Goal: Task Accomplishment & Management: Complete application form

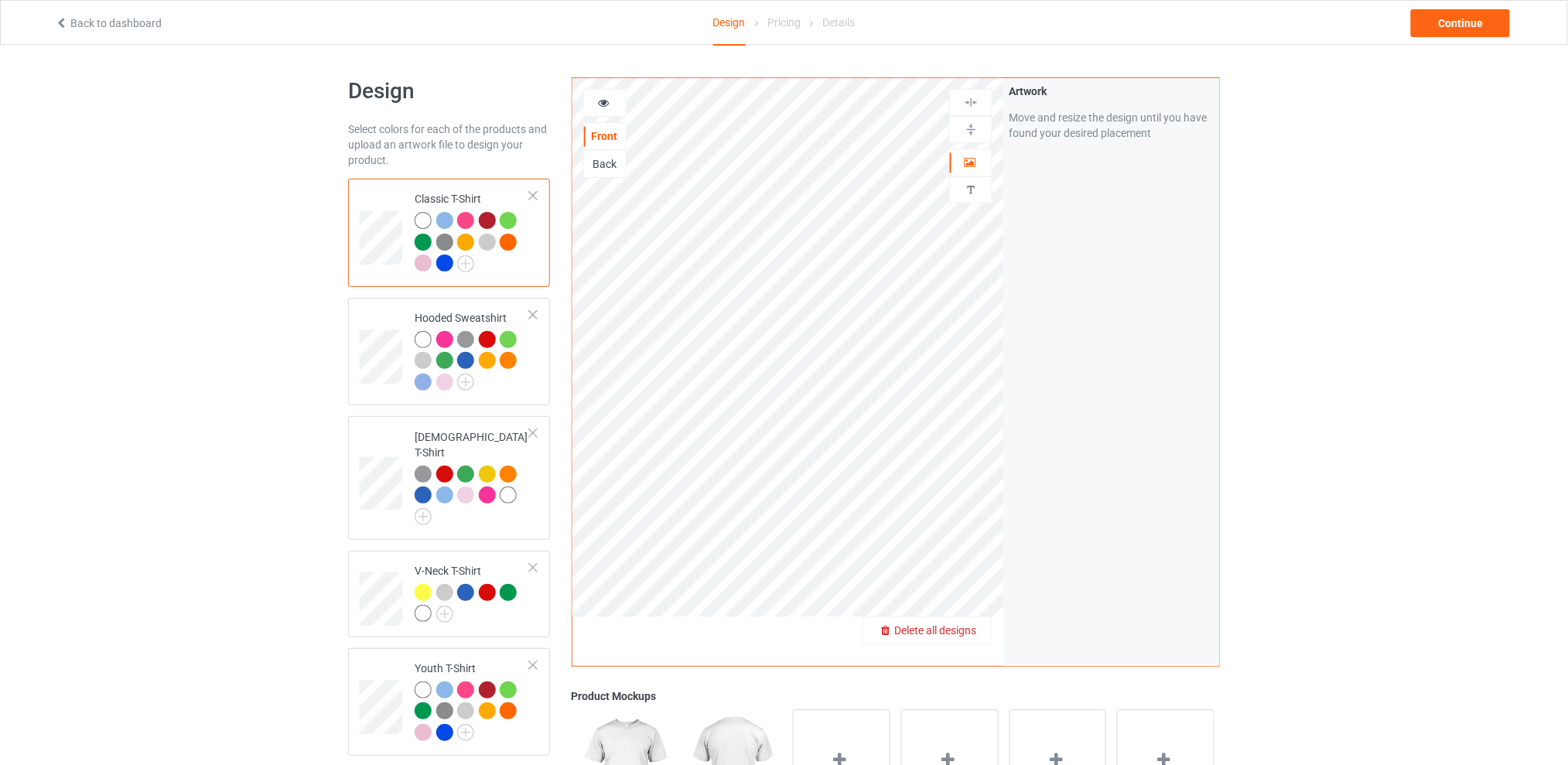
click at [964, 632] on span "Delete all designs" at bounding box center [935, 630] width 82 height 13
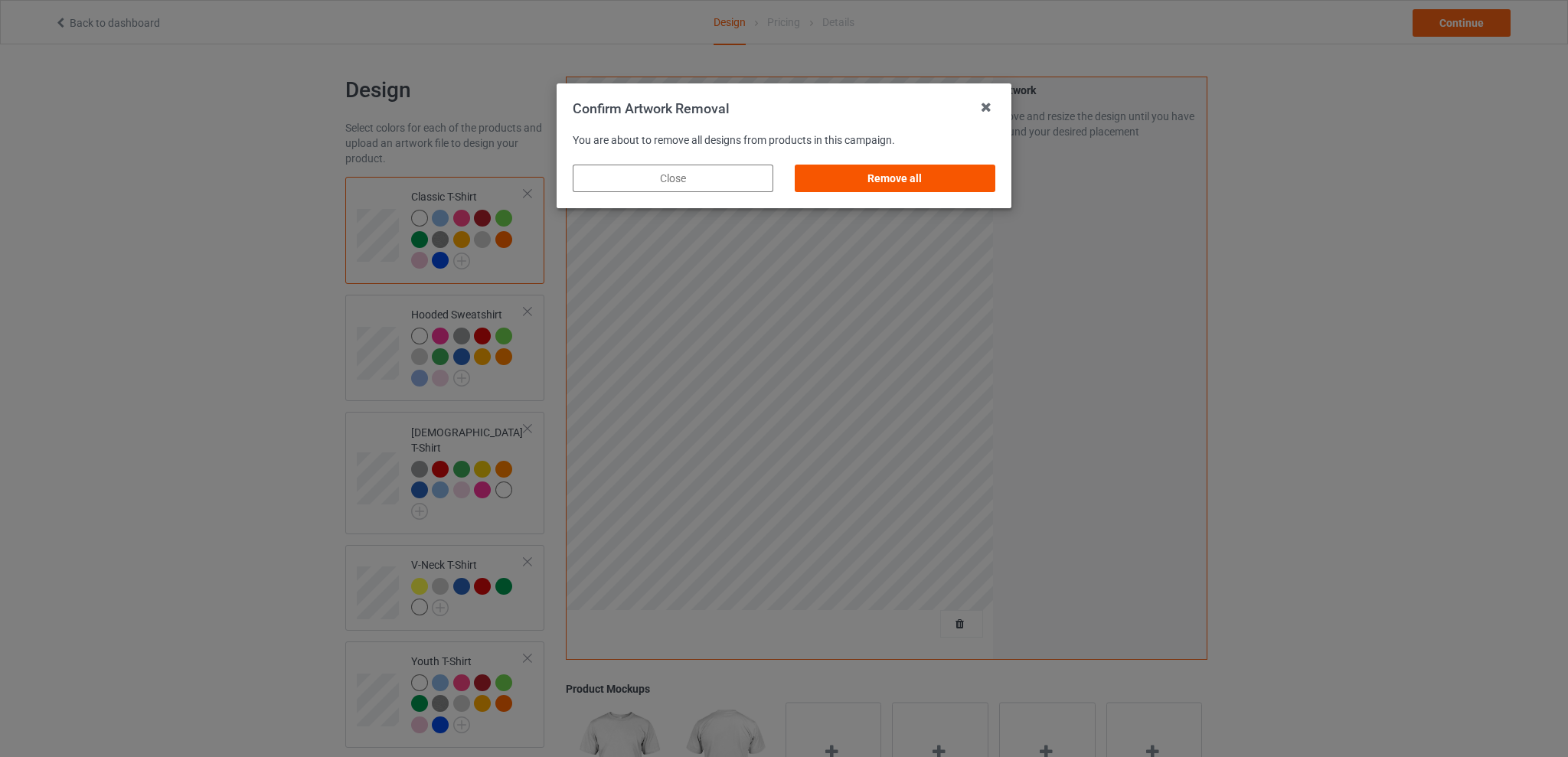
click at [880, 177] on div "Remove all" at bounding box center [895, 178] width 200 height 28
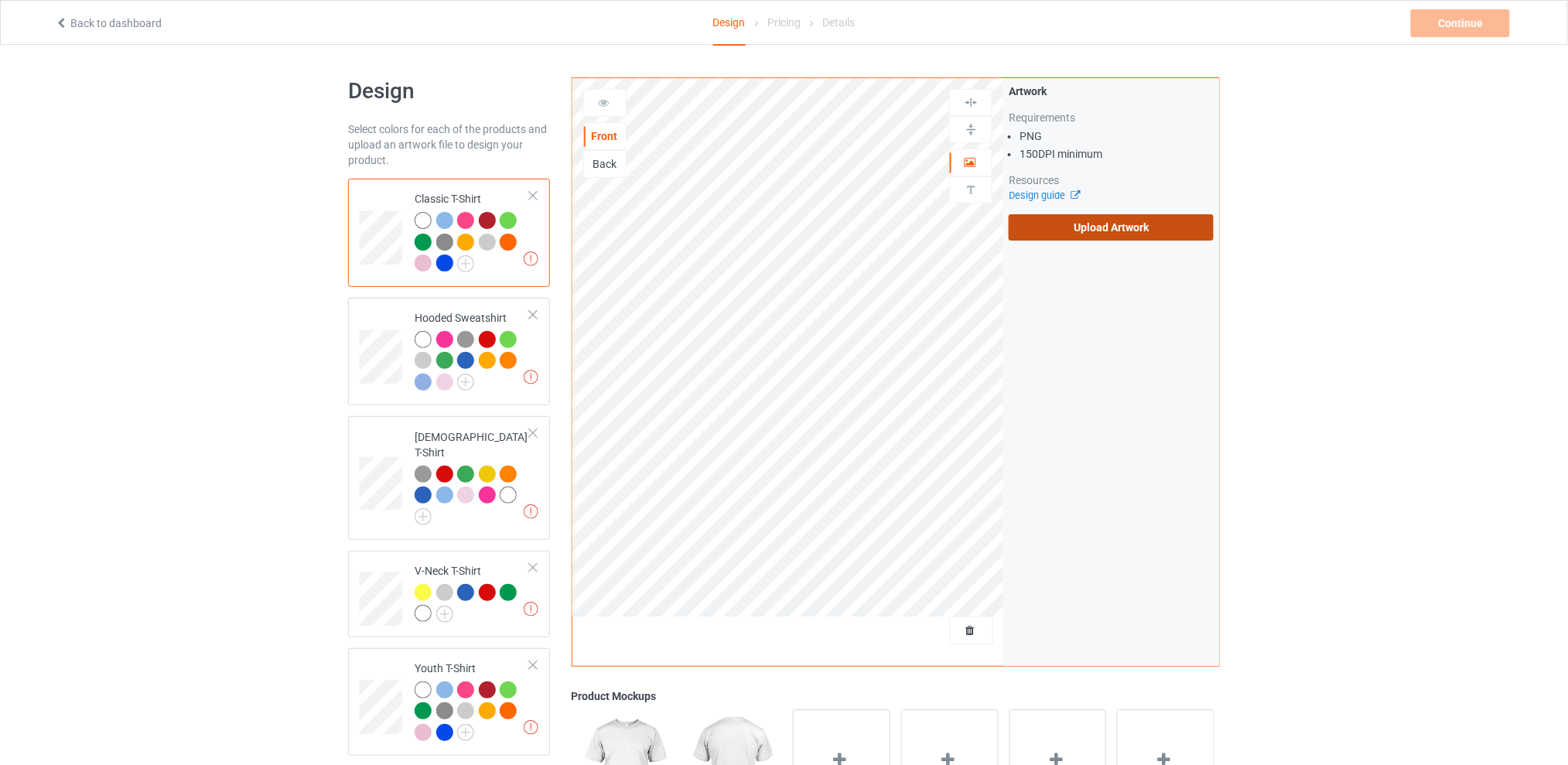
click at [1071, 215] on label "Upload Artwork" at bounding box center [1111, 227] width 205 height 26
click at [0, 0] on input "Upload Artwork" at bounding box center [0, 0] width 0 height 0
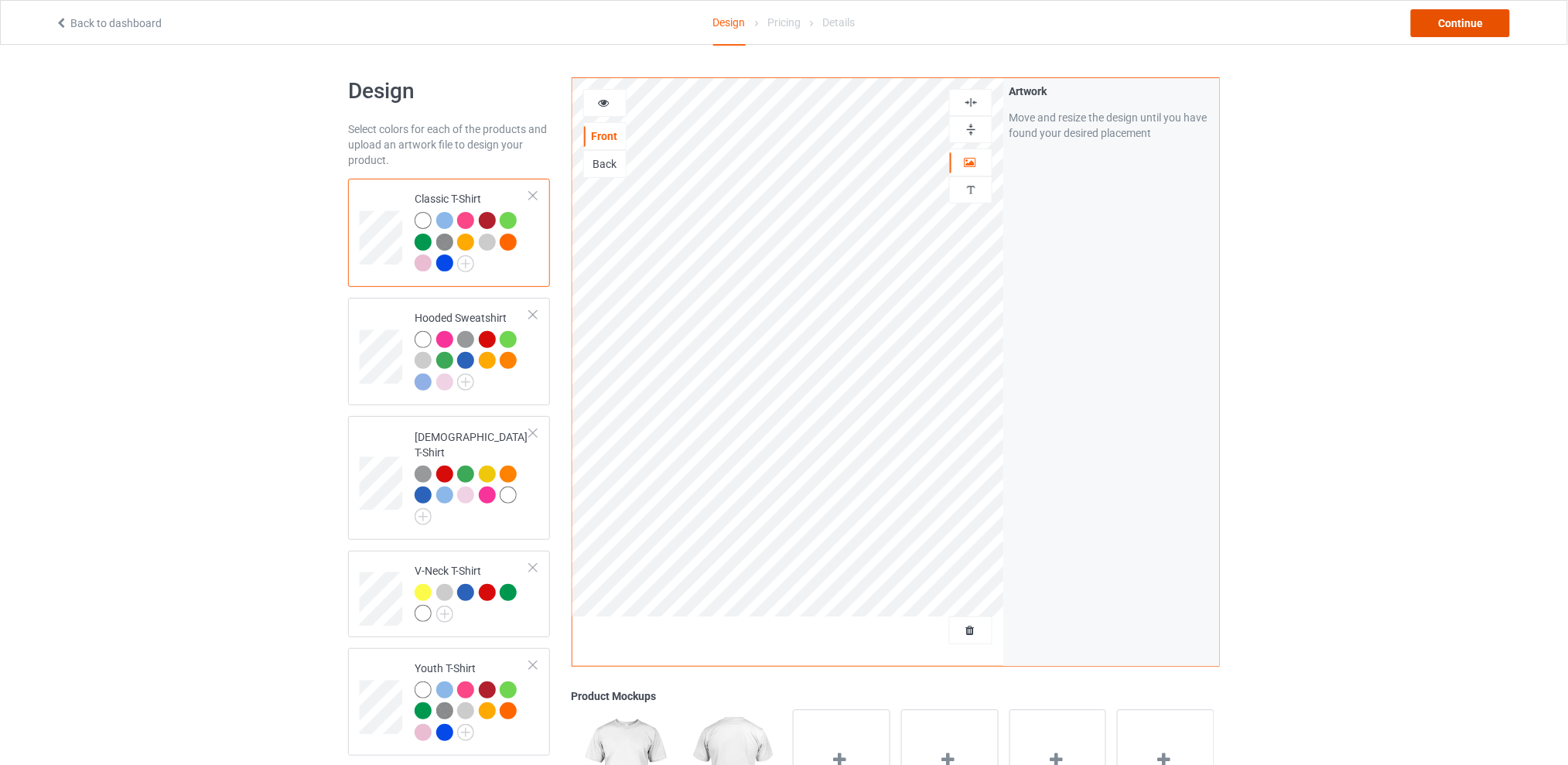
click at [1446, 15] on div "Continue" at bounding box center [1460, 23] width 99 height 28
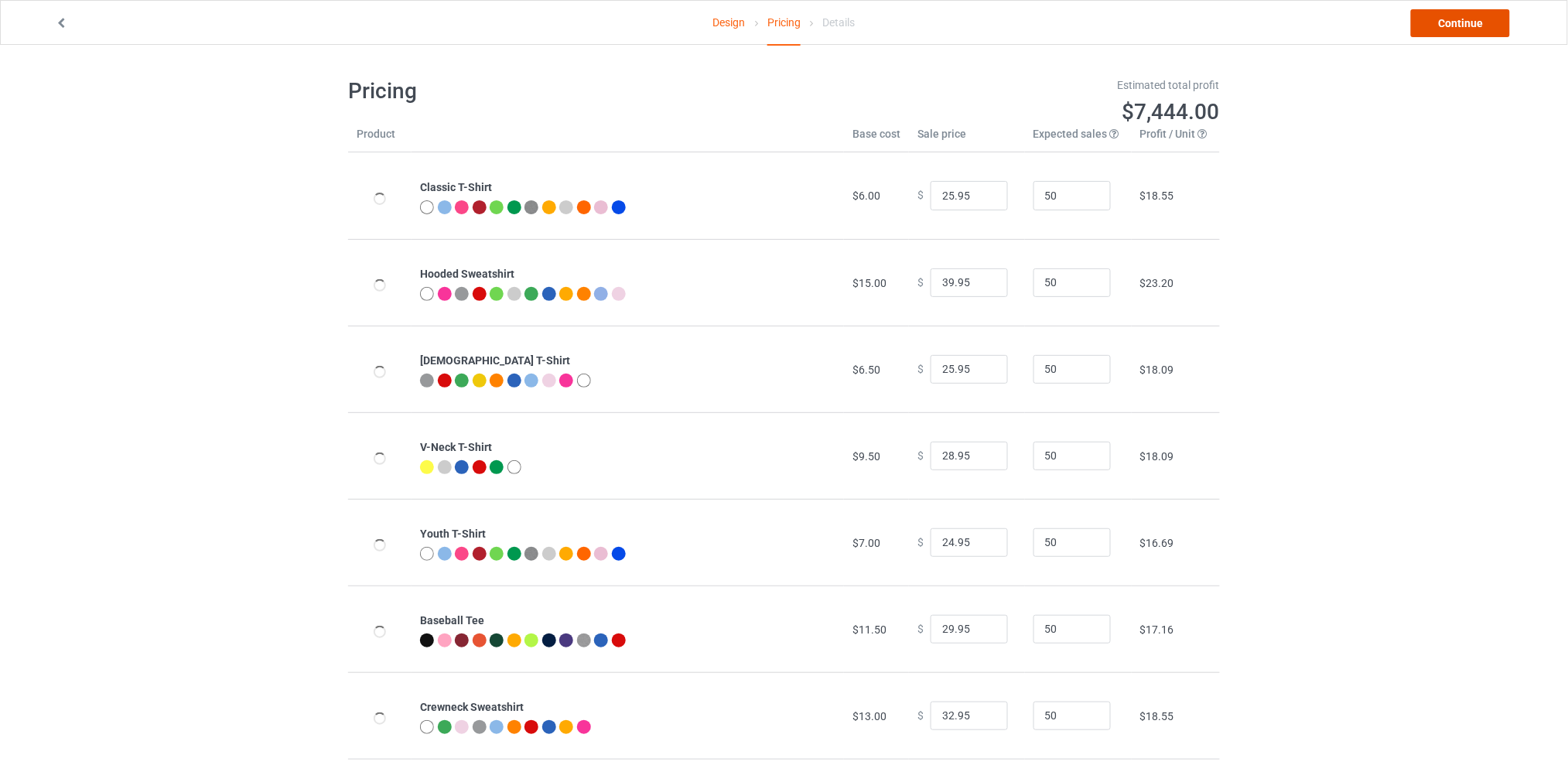
click at [1428, 22] on link "Continue" at bounding box center [1460, 23] width 99 height 28
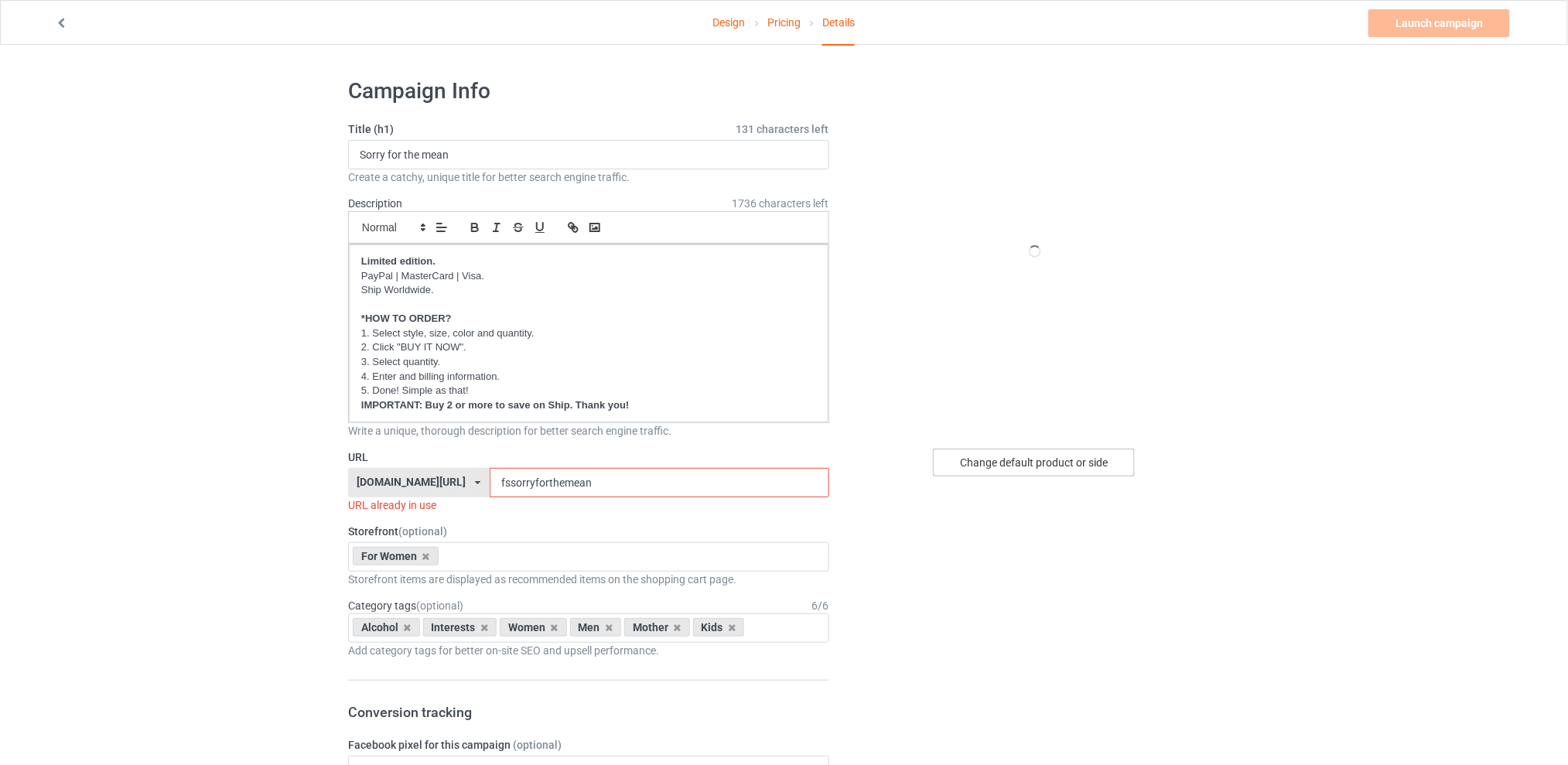
click at [1025, 465] on div "Change default product or side" at bounding box center [1033, 462] width 202 height 28
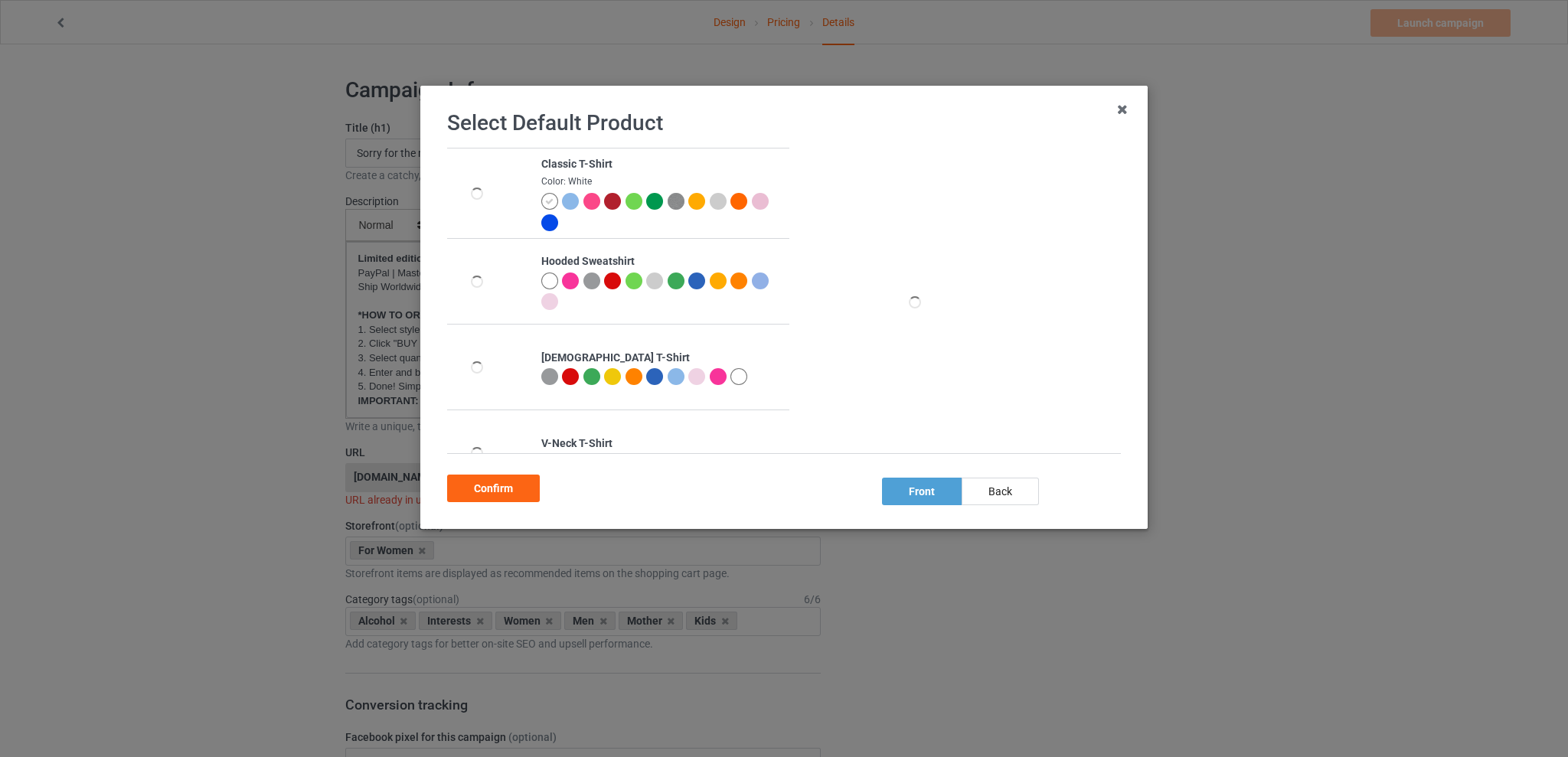
scroll to position [306, 0]
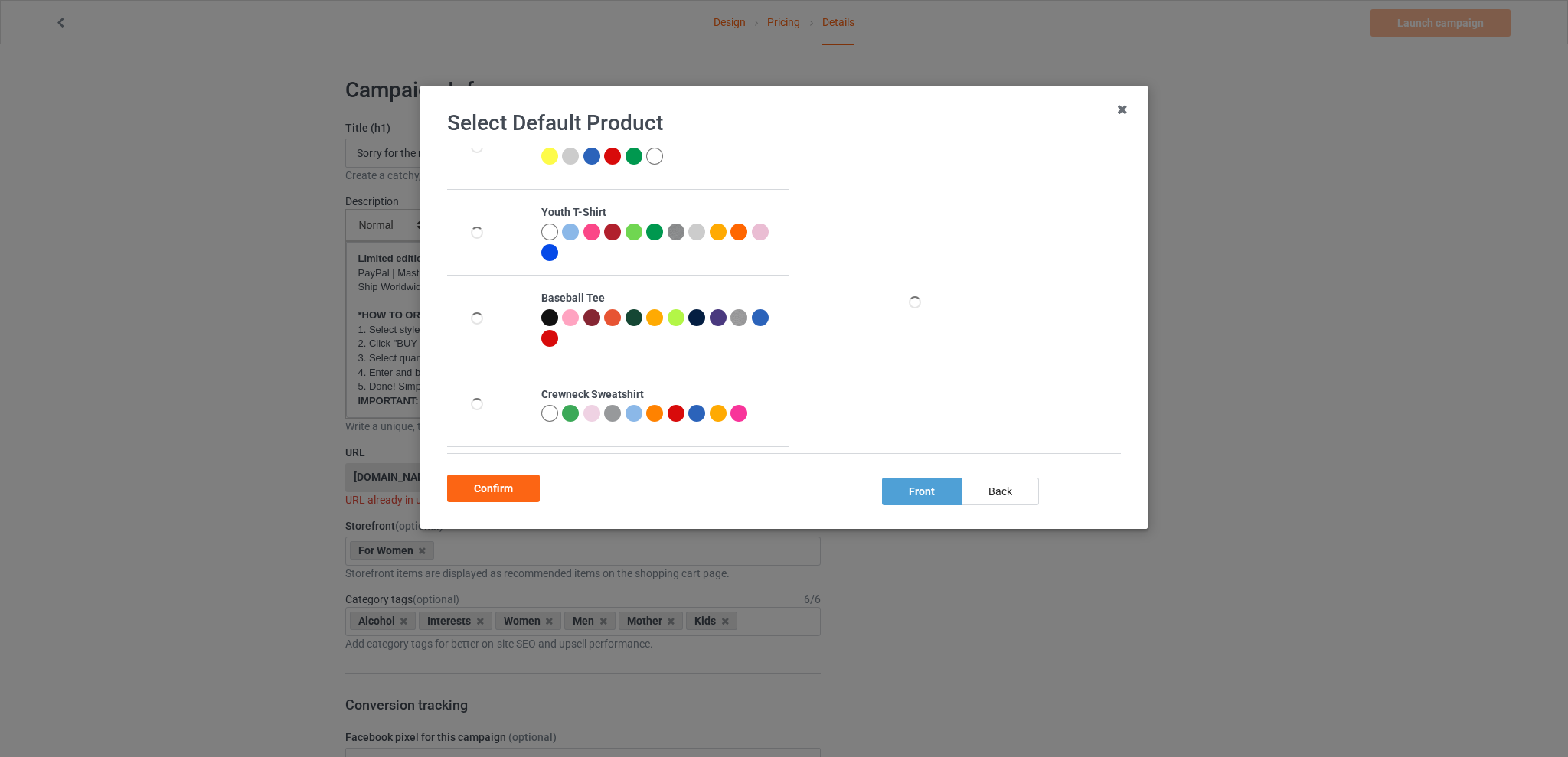
click at [566, 410] on div at bounding box center [570, 413] width 17 height 17
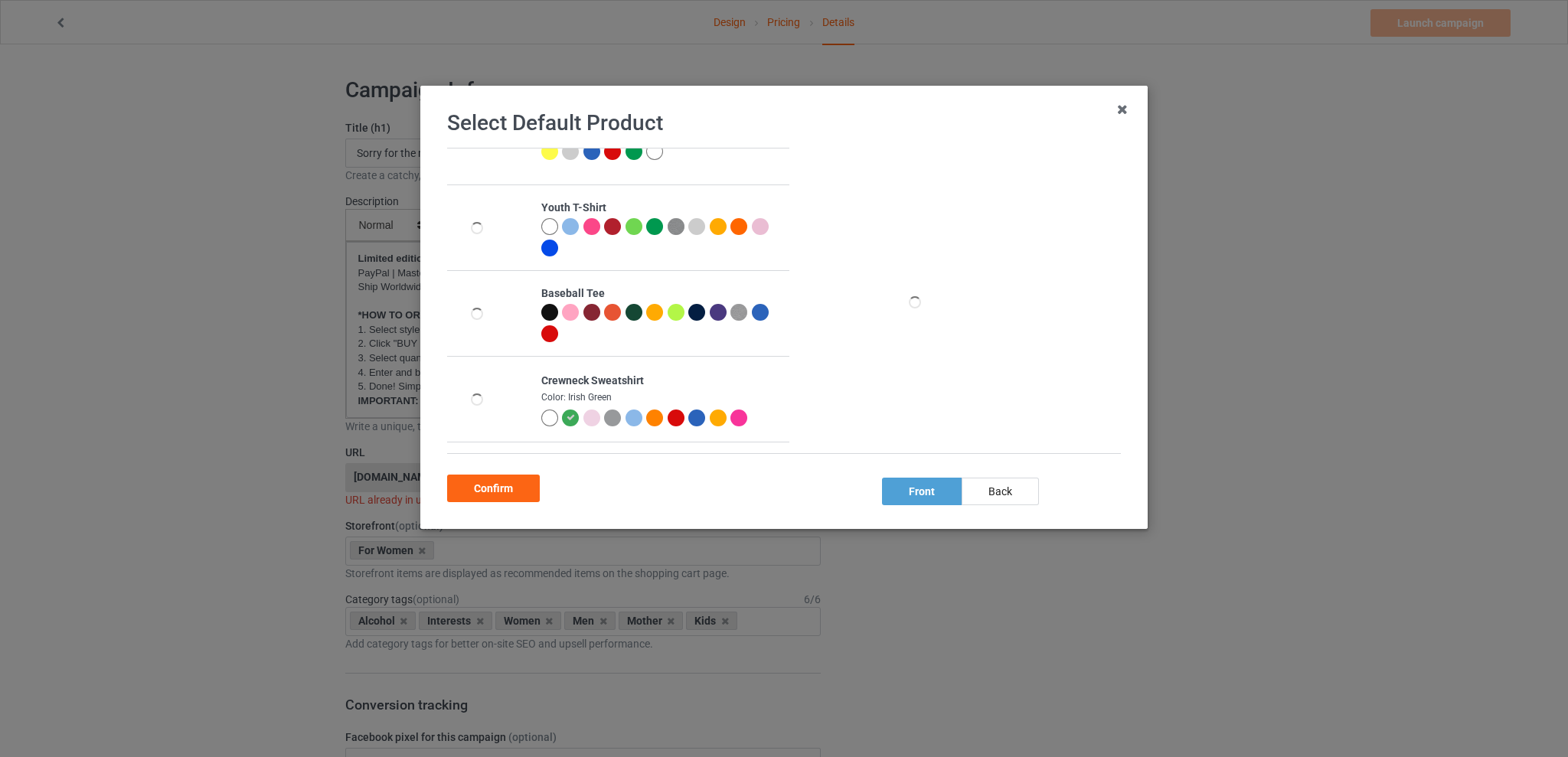
scroll to position [381, 0]
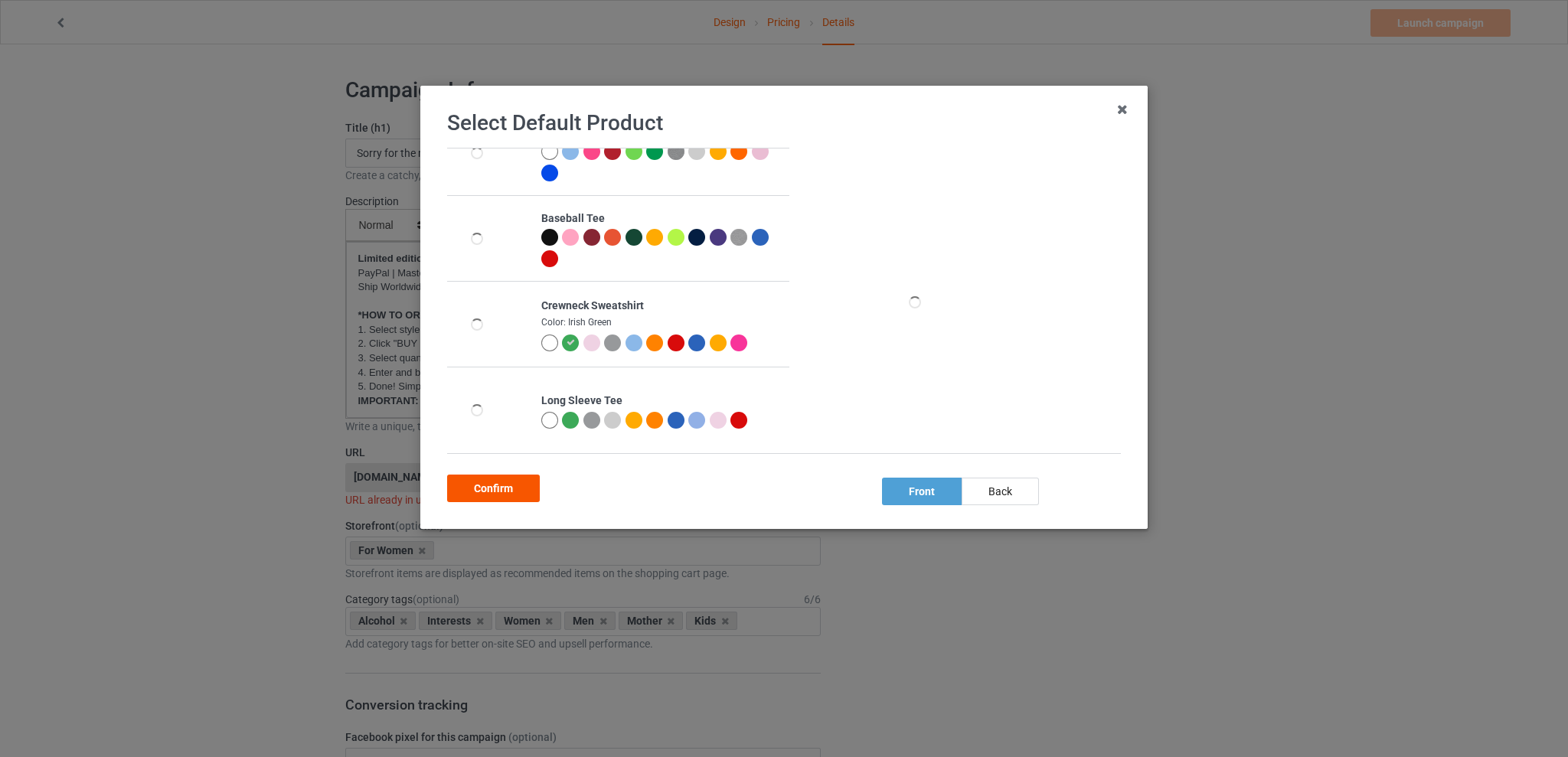
click at [476, 492] on div "Confirm" at bounding box center [493, 488] width 93 height 28
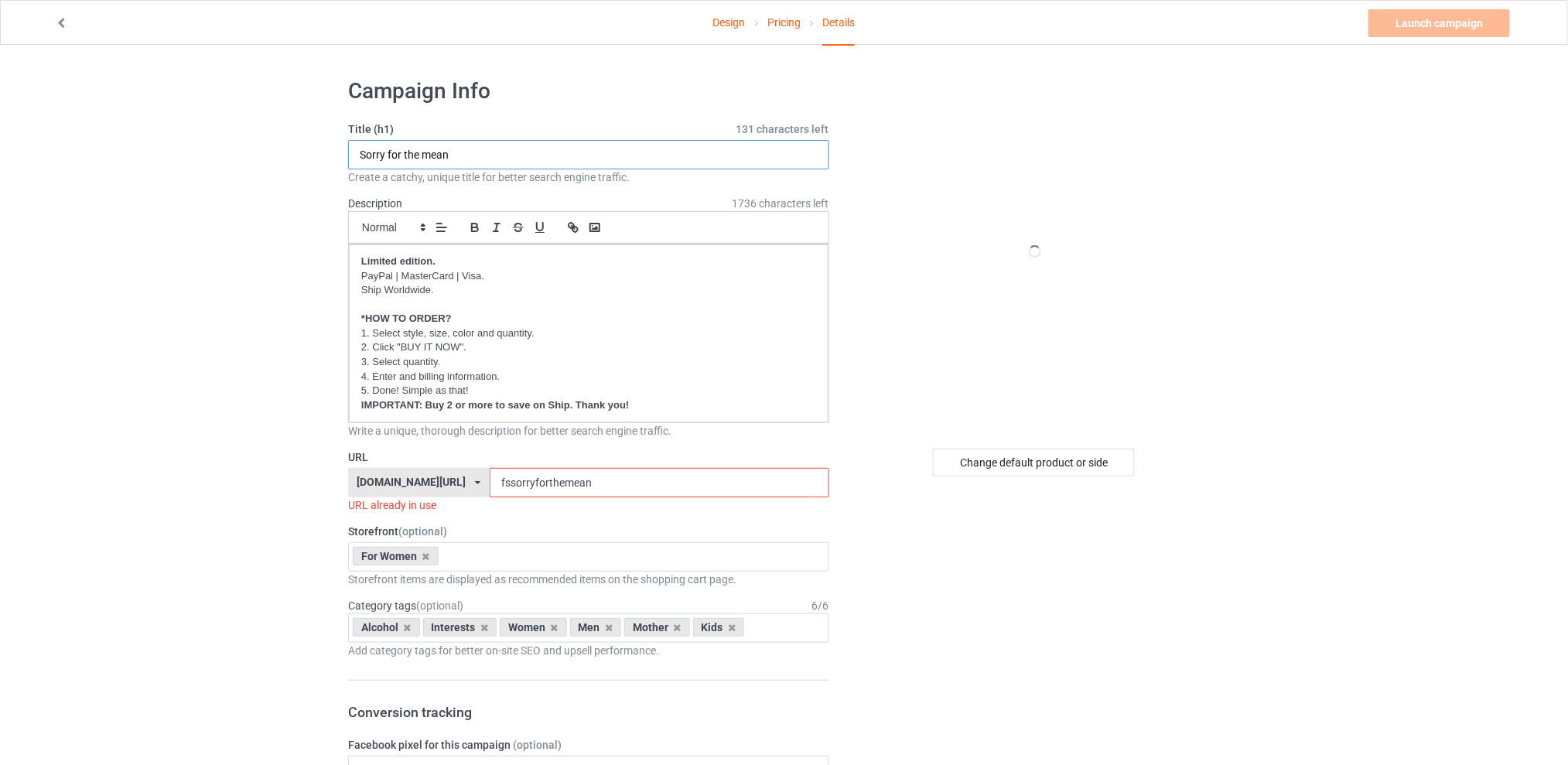
drag, startPoint x: 476, startPoint y: 159, endPoint x: 256, endPoint y: 150, distance: 220.2
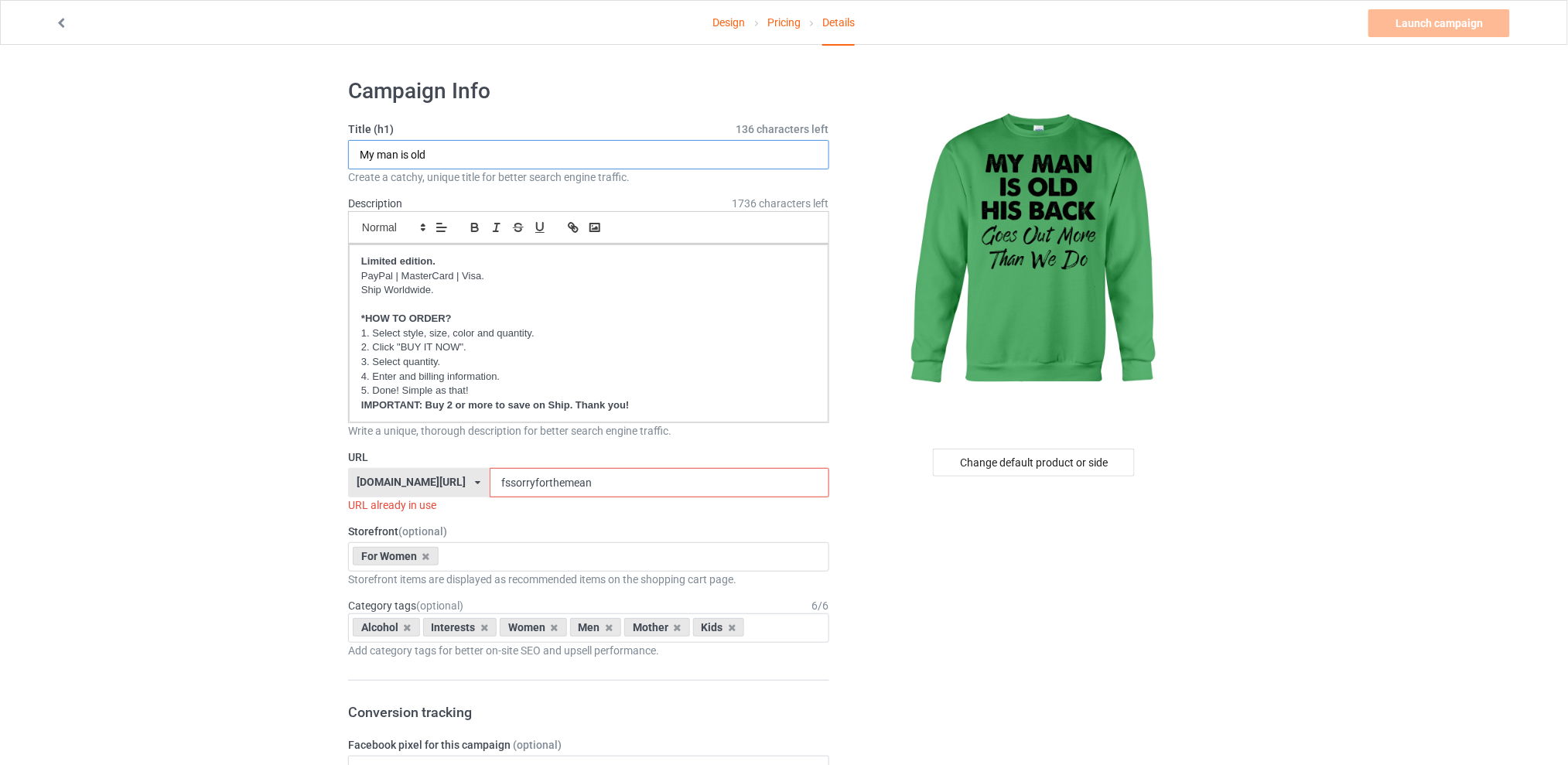
type input "My man is old"
drag, startPoint x: 640, startPoint y: 486, endPoint x: 475, endPoint y: 479, distance: 165.1
click at [475, 479] on div "[DOMAIN_NAME][URL] [DOMAIN_NAME][URL] [DOMAIN_NAME][URL] [DOMAIN_NAME][URL] 5d7…" at bounding box center [589, 482] width 482 height 30
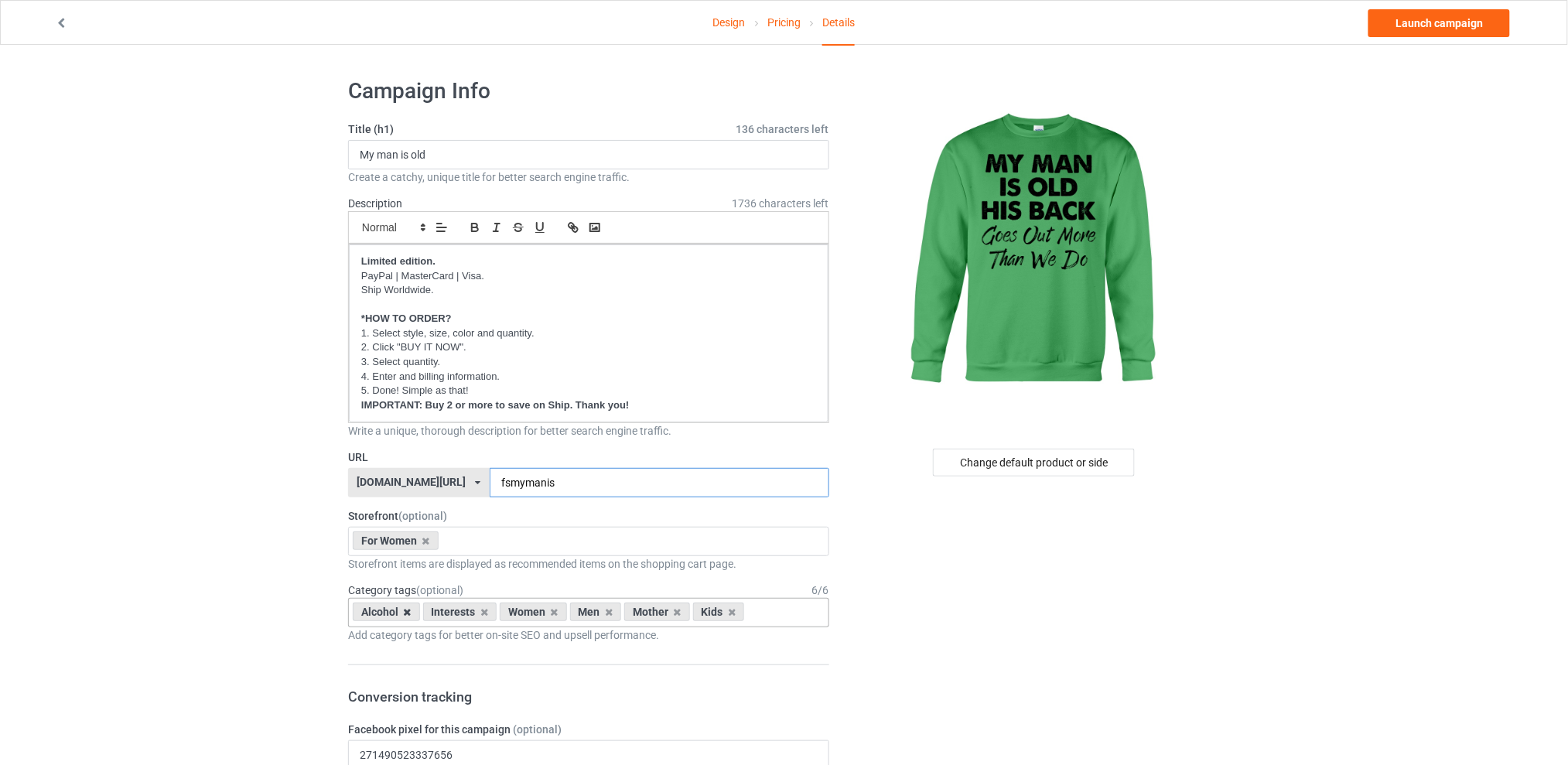
type input "fsmymanis"
click at [408, 613] on icon at bounding box center [407, 612] width 8 height 10
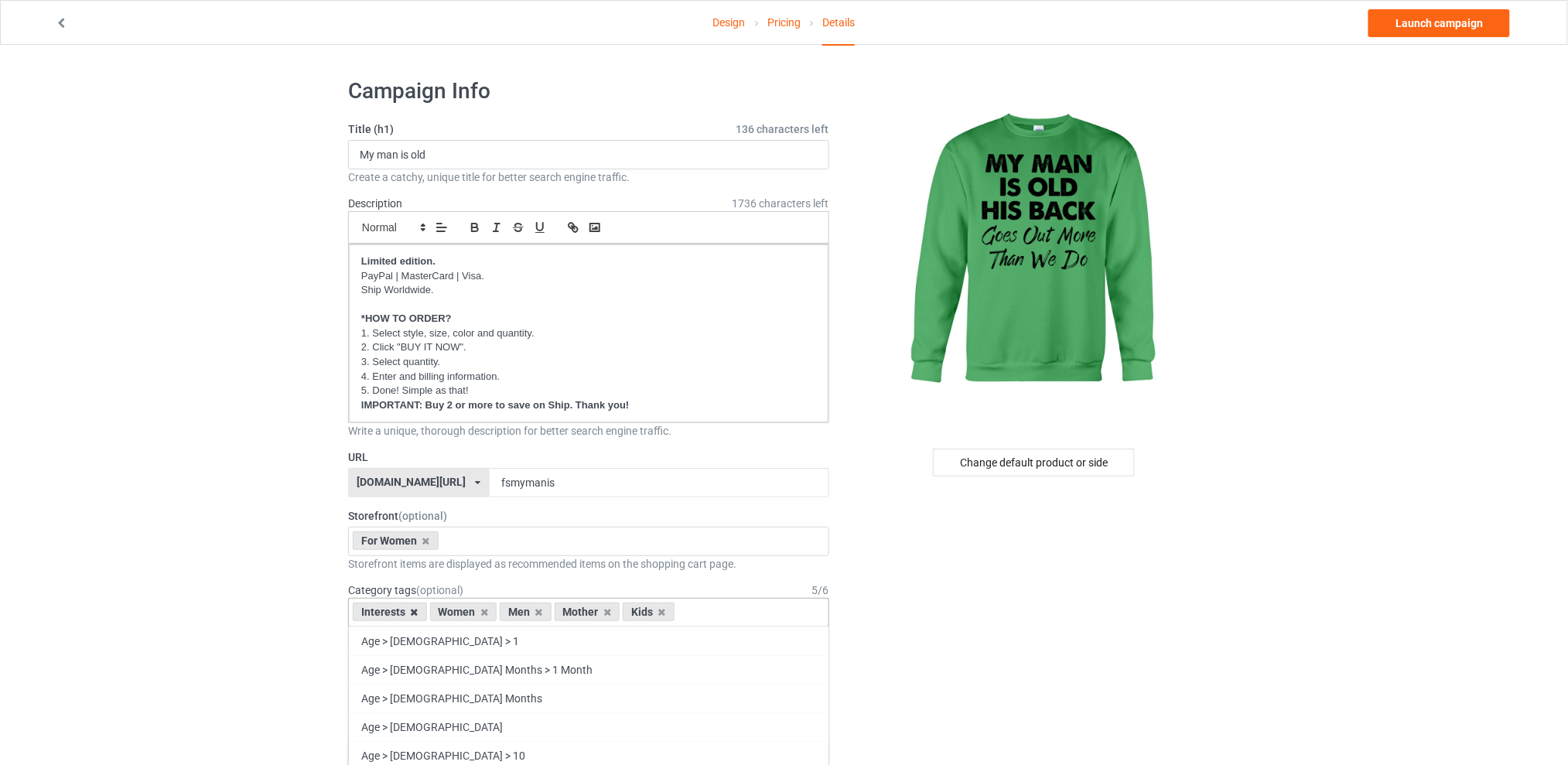
click at [411, 613] on icon at bounding box center [414, 612] width 8 height 10
click at [460, 612] on icon at bounding box center [461, 612] width 8 height 10
click at [475, 613] on icon at bounding box center [476, 612] width 8 height 10
click at [460, 612] on icon at bounding box center [461, 612] width 8 height 10
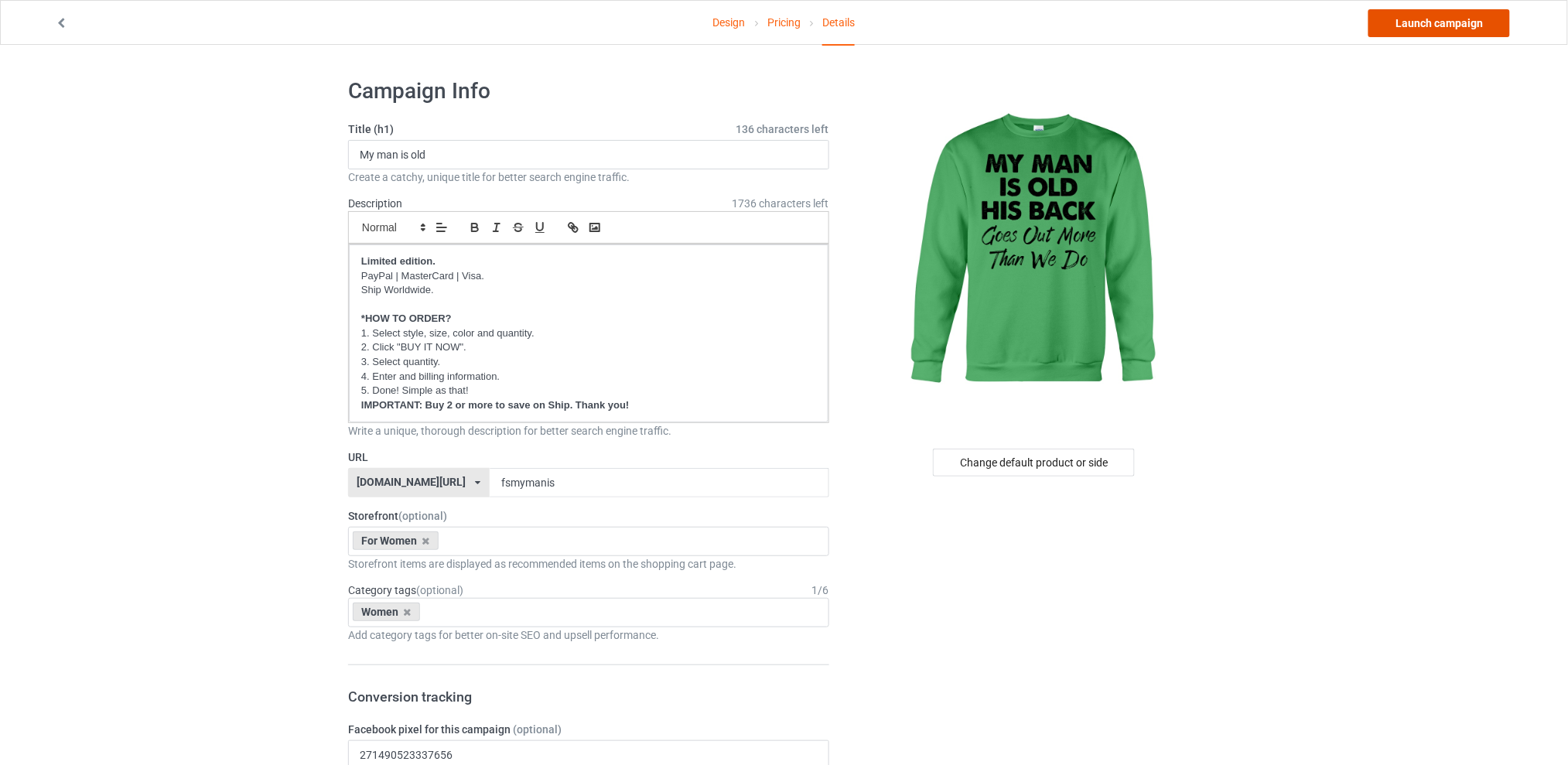
click at [1402, 19] on link "Launch campaign" at bounding box center [1440, 23] width 142 height 28
